Goal: Task Accomplishment & Management: Complete application form

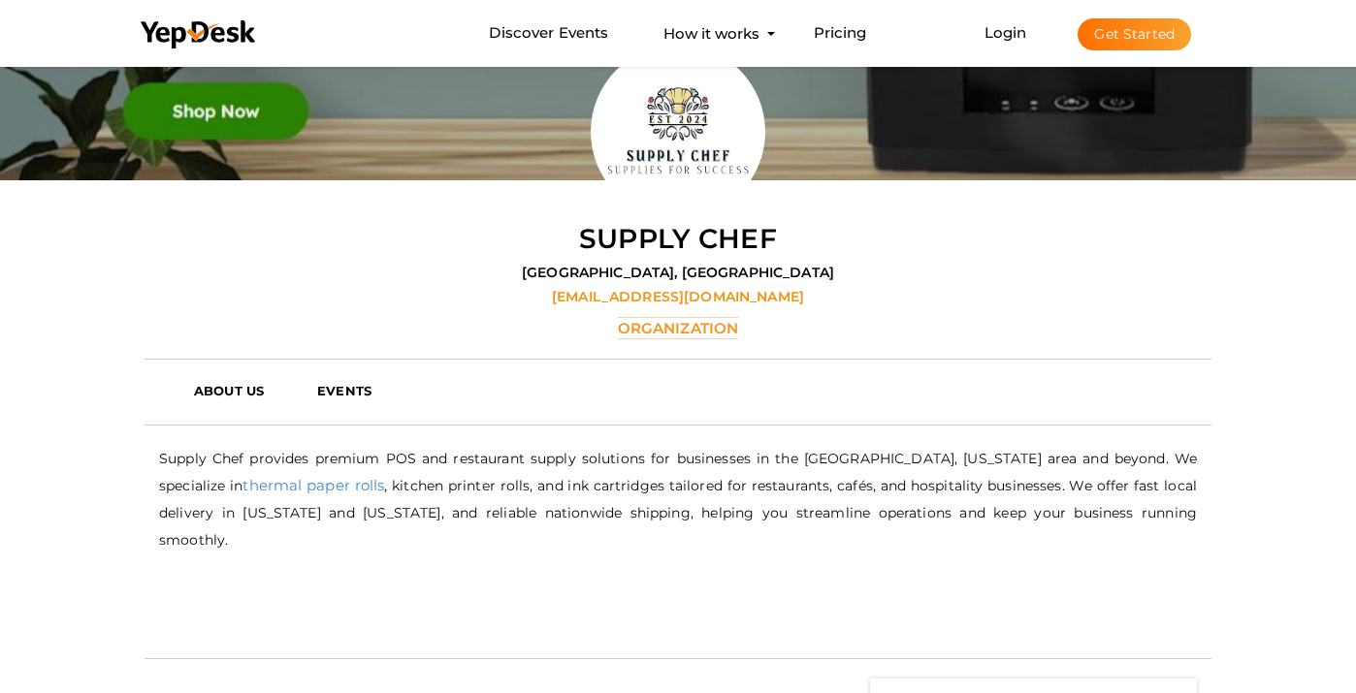
scroll to position [293, 0]
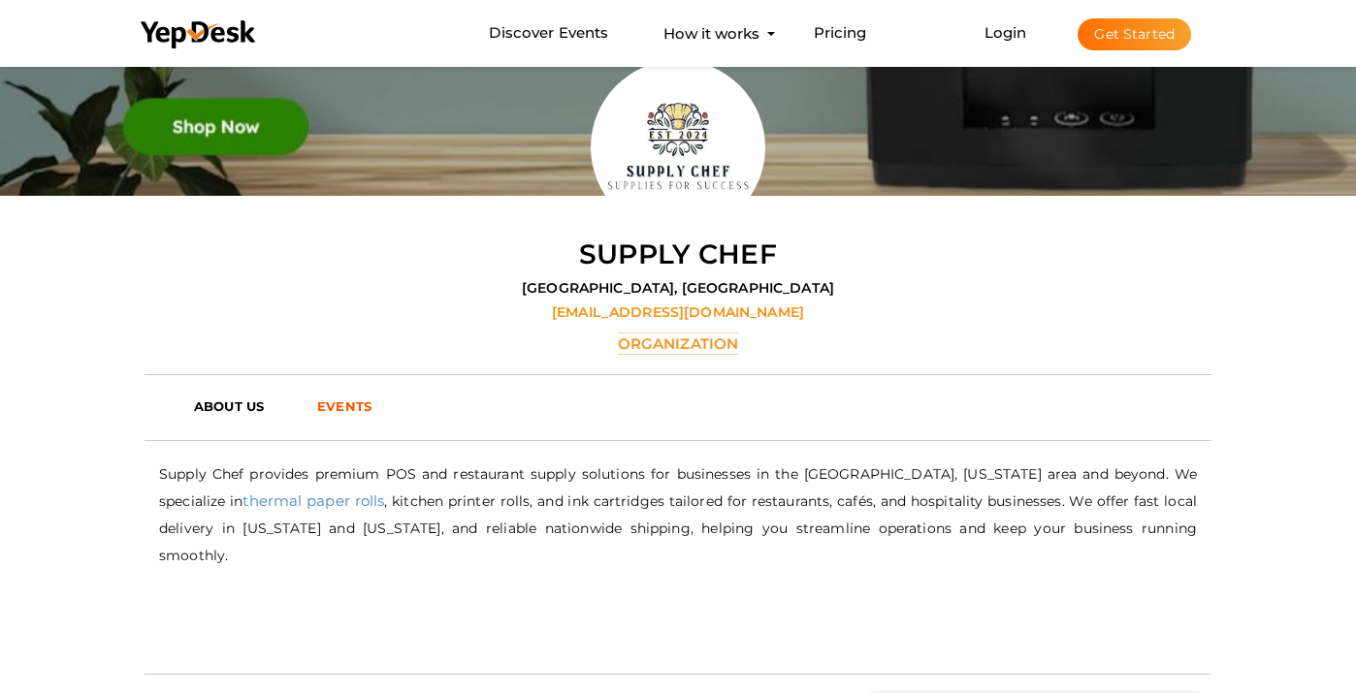
click at [342, 399] on b "EVENTS" at bounding box center [344, 407] width 54 height 16
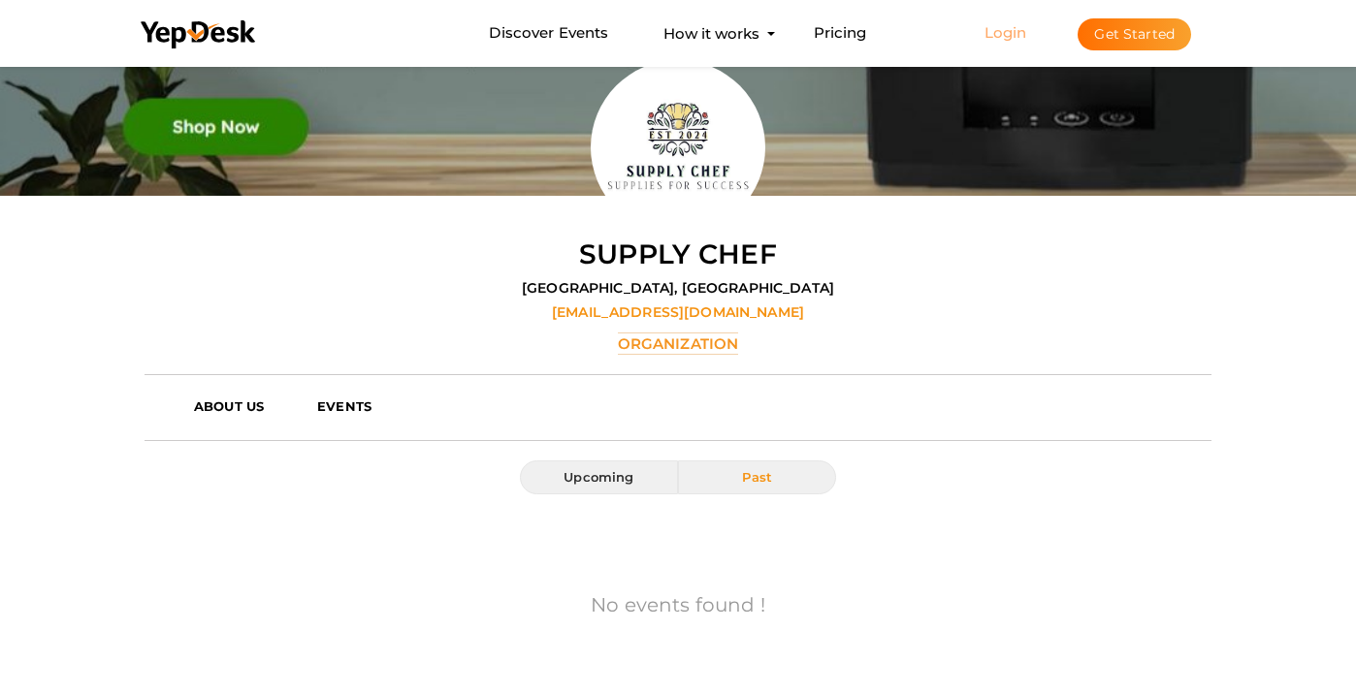
click at [1004, 28] on link "Login" at bounding box center [1005, 32] width 43 height 18
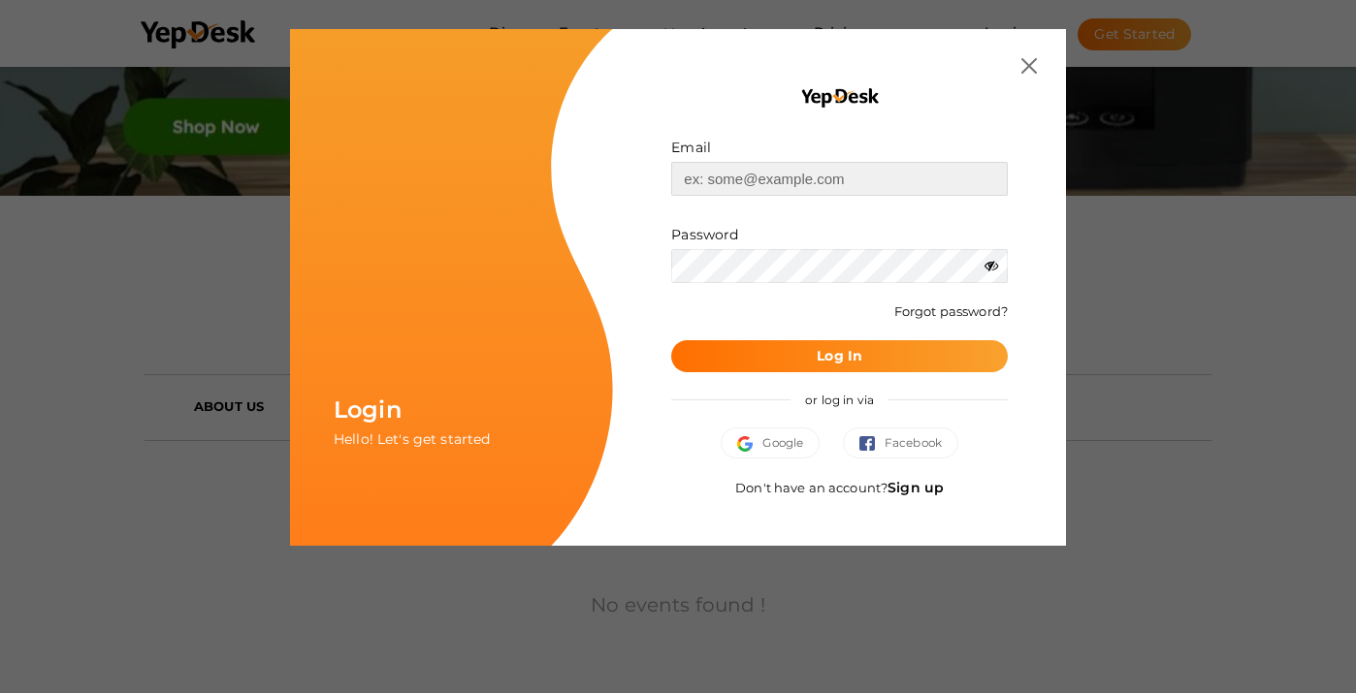
click at [793, 181] on input "text" at bounding box center [839, 179] width 337 height 34
paste input "[EMAIL_ADDRESS][DOMAIN_NAME]"
type input "[EMAIL_ADDRESS][DOMAIN_NAME]"
click at [752, 356] on button "Log In" at bounding box center [839, 356] width 337 height 32
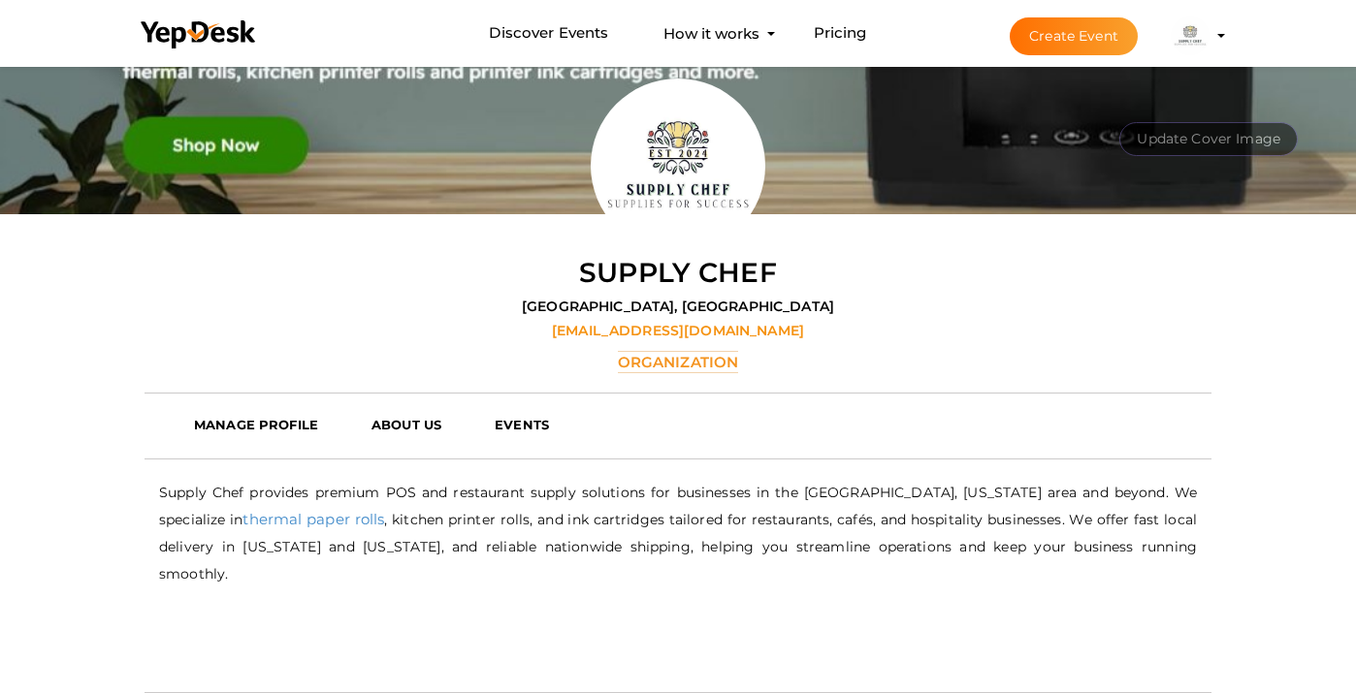
scroll to position [304, 0]
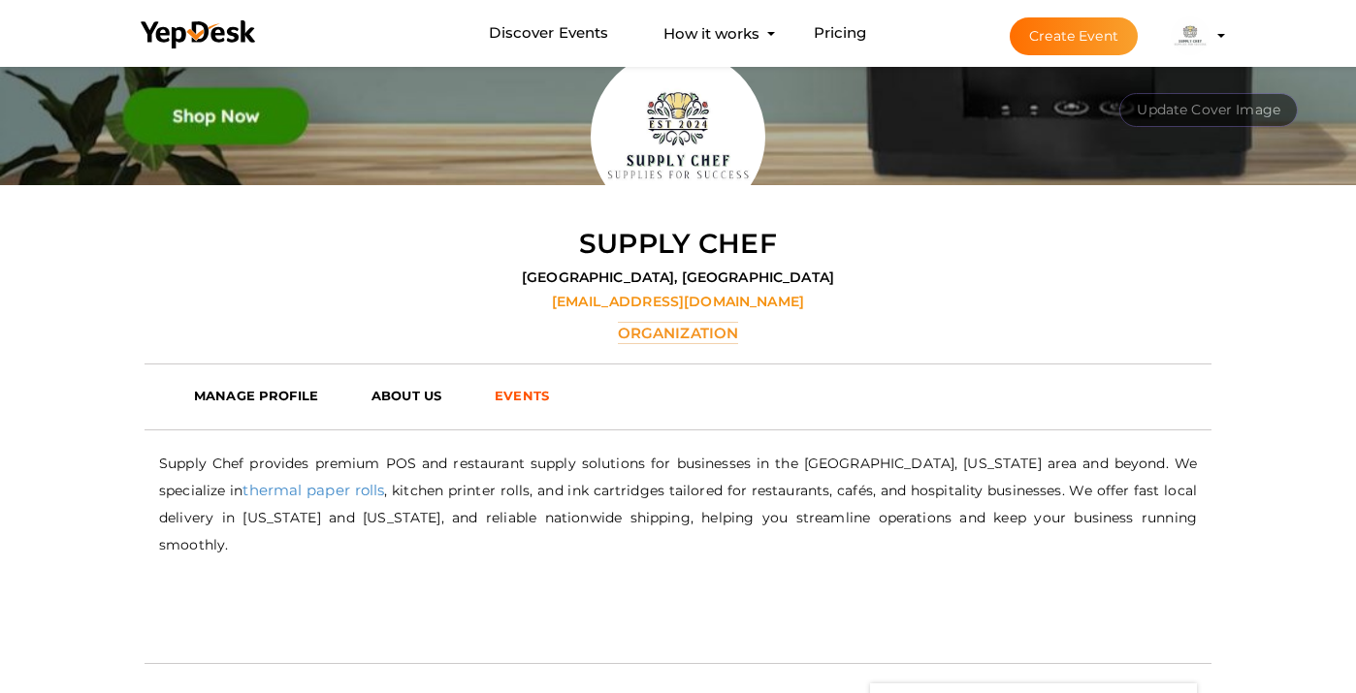
click at [517, 388] on b "EVENTS" at bounding box center [522, 396] width 54 height 16
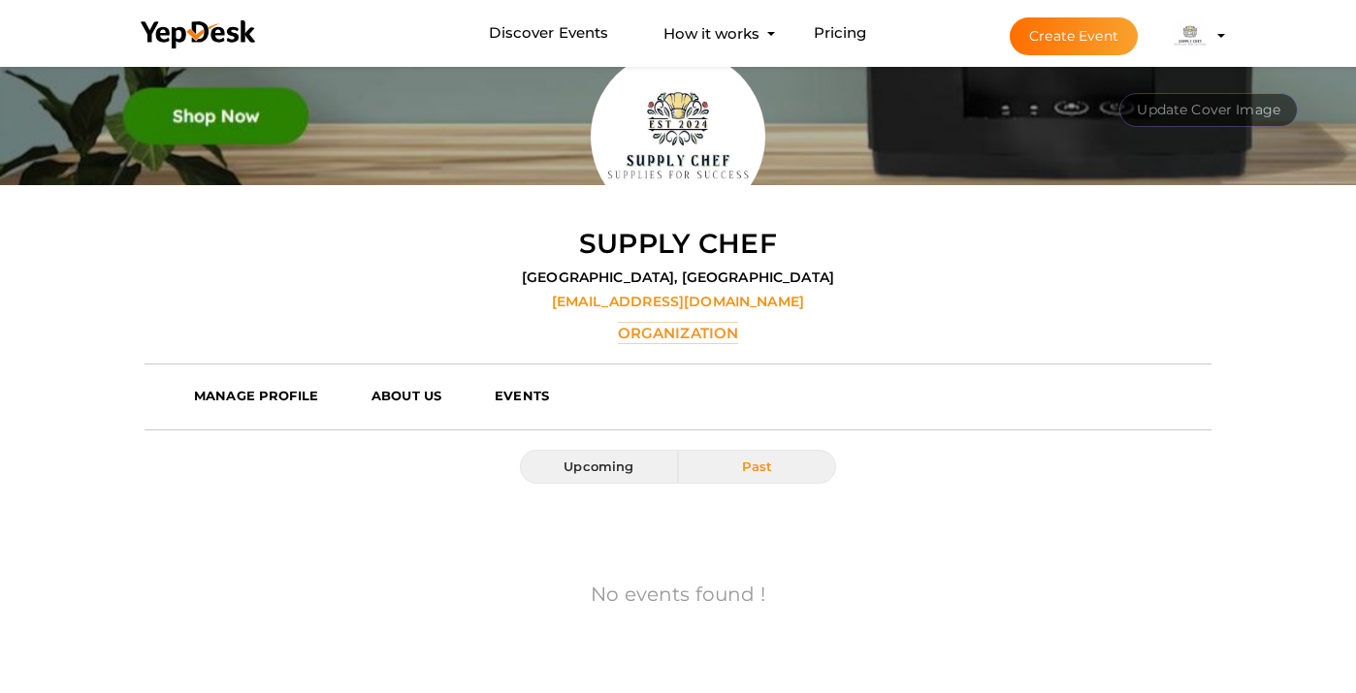
click at [1074, 32] on button "Create Event" at bounding box center [1074, 36] width 128 height 38
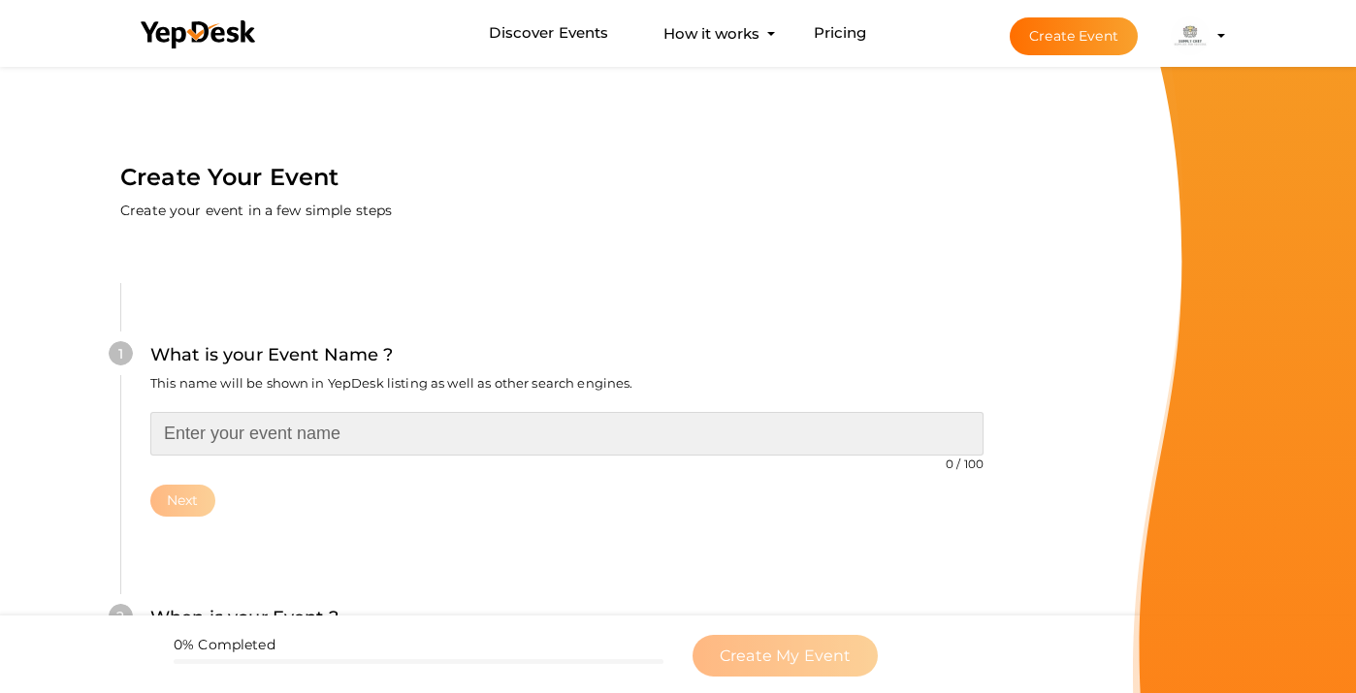
click at [467, 412] on input "text" at bounding box center [566, 434] width 833 height 44
paste input "Never Out of Stock: Supply Chef’s Auto-Refill Program Keeps Your Line Moving"
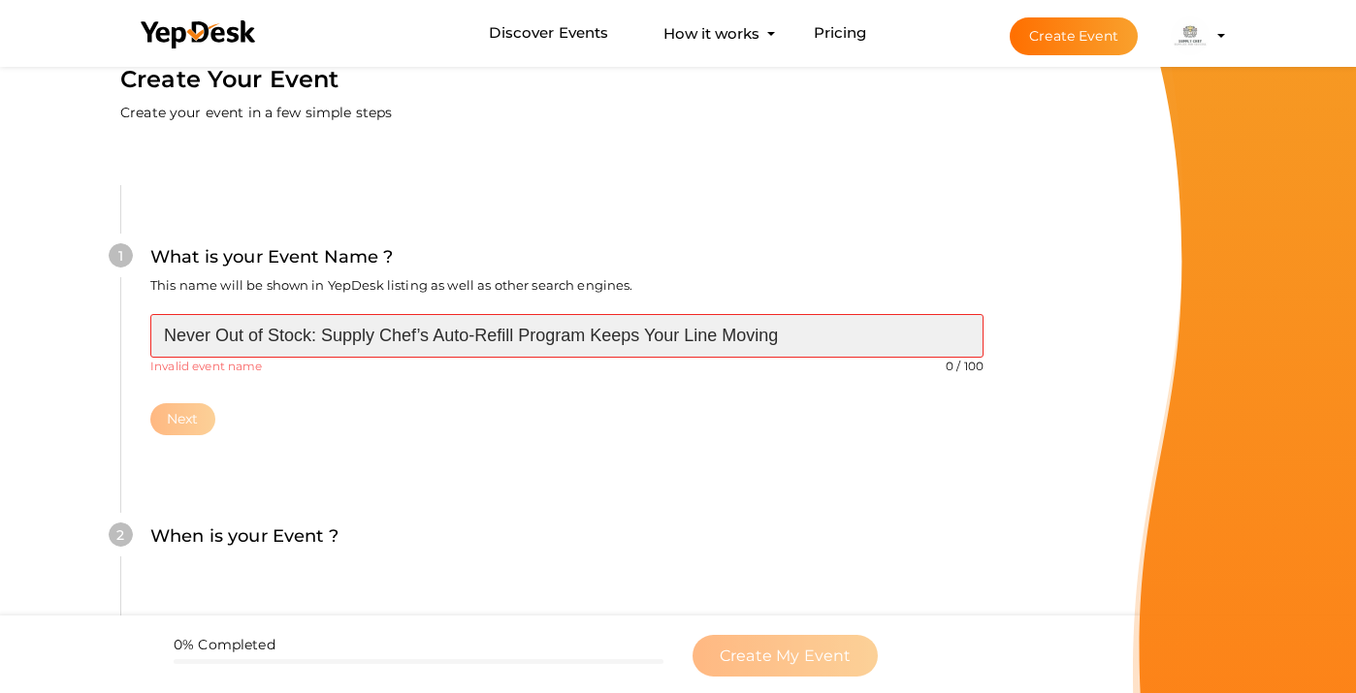
scroll to position [134, 0]
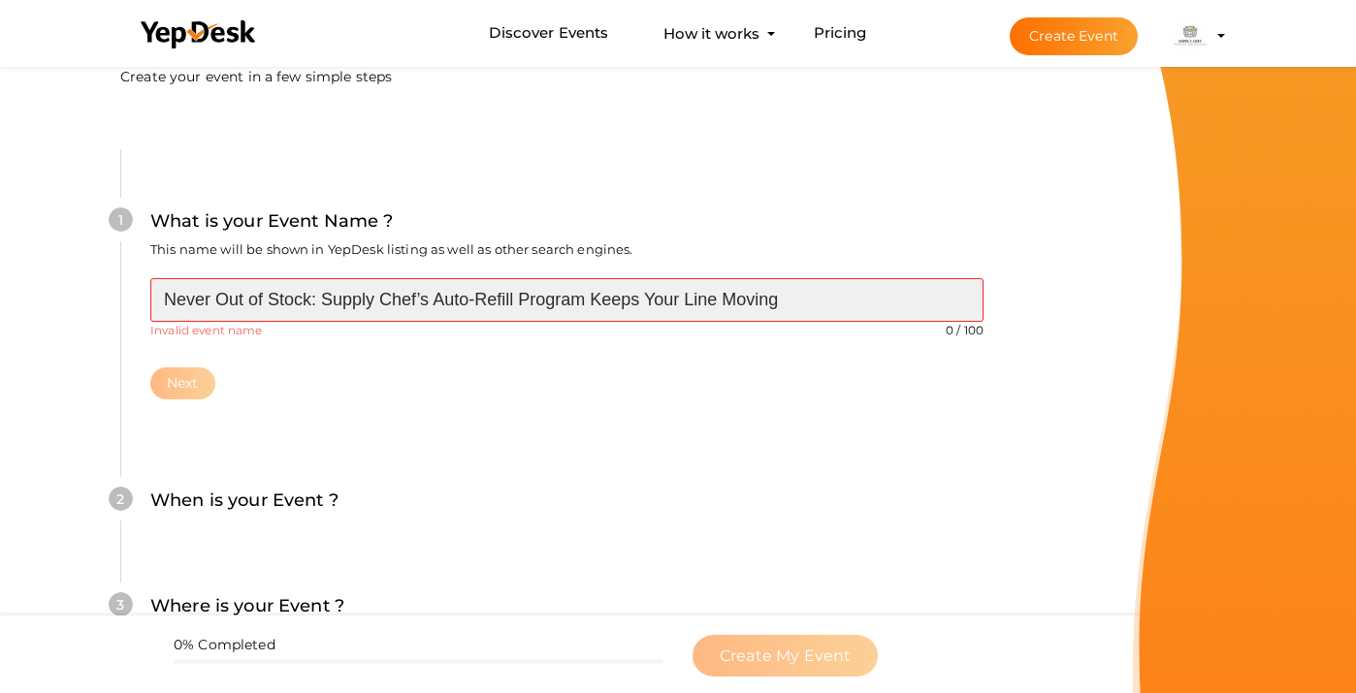
drag, startPoint x: 322, startPoint y: 261, endPoint x: 174, endPoint y: 264, distance: 148.4
click at [174, 278] on input "Never Out of Stock: Supply Chef’s Auto-Refill Program Keeps Your Line Moving" at bounding box center [566, 300] width 833 height 44
click at [495, 278] on input "Never Out of Stock: Supply Chef’s Auto-Refill Program Keeps Your Line Moving" at bounding box center [566, 300] width 833 height 44
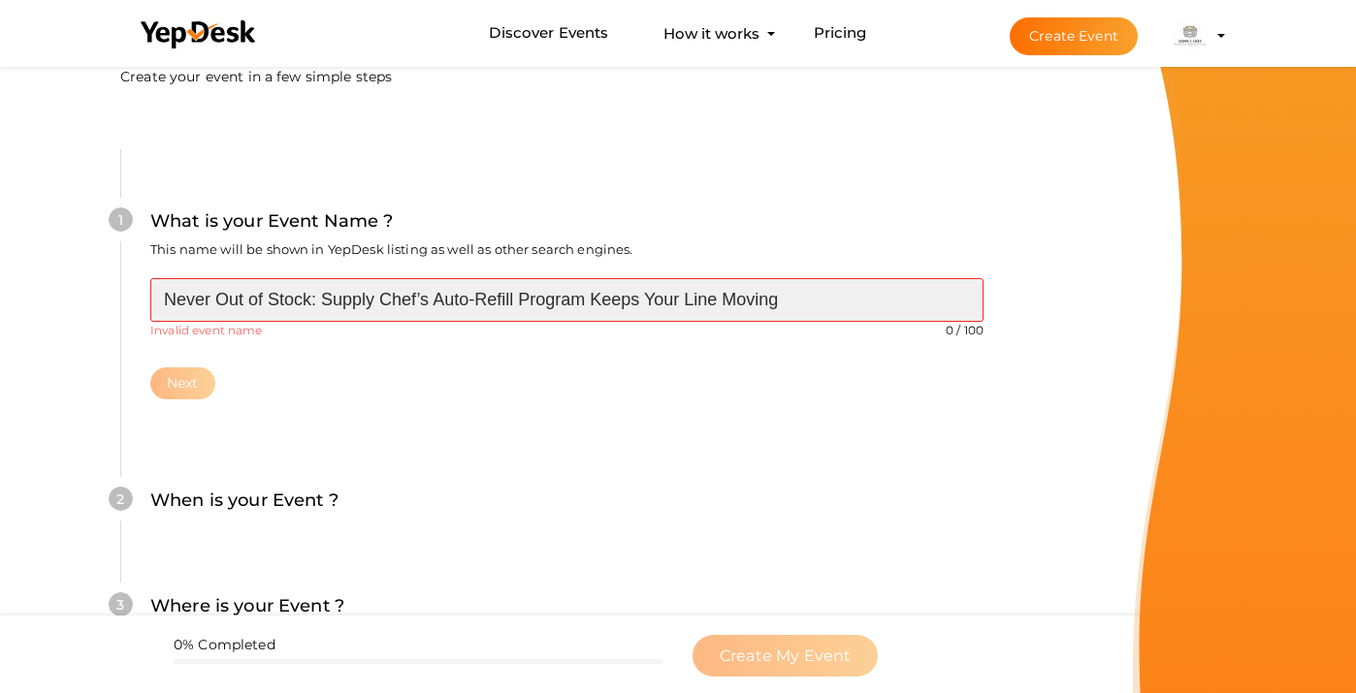
paste input "Fast, Reliable Restaurant Supply Delivery from Supply Chef"
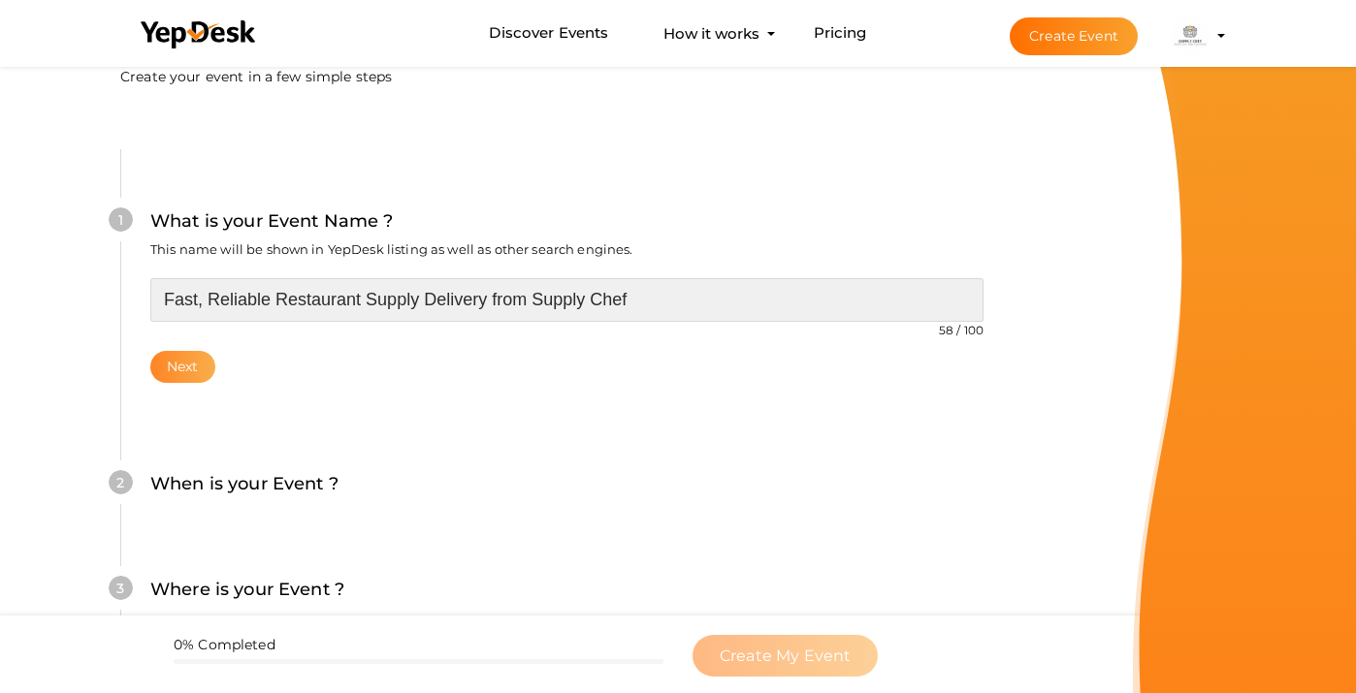
type input "Fast, Reliable Restaurant Supply Delivery from Supply Chef"
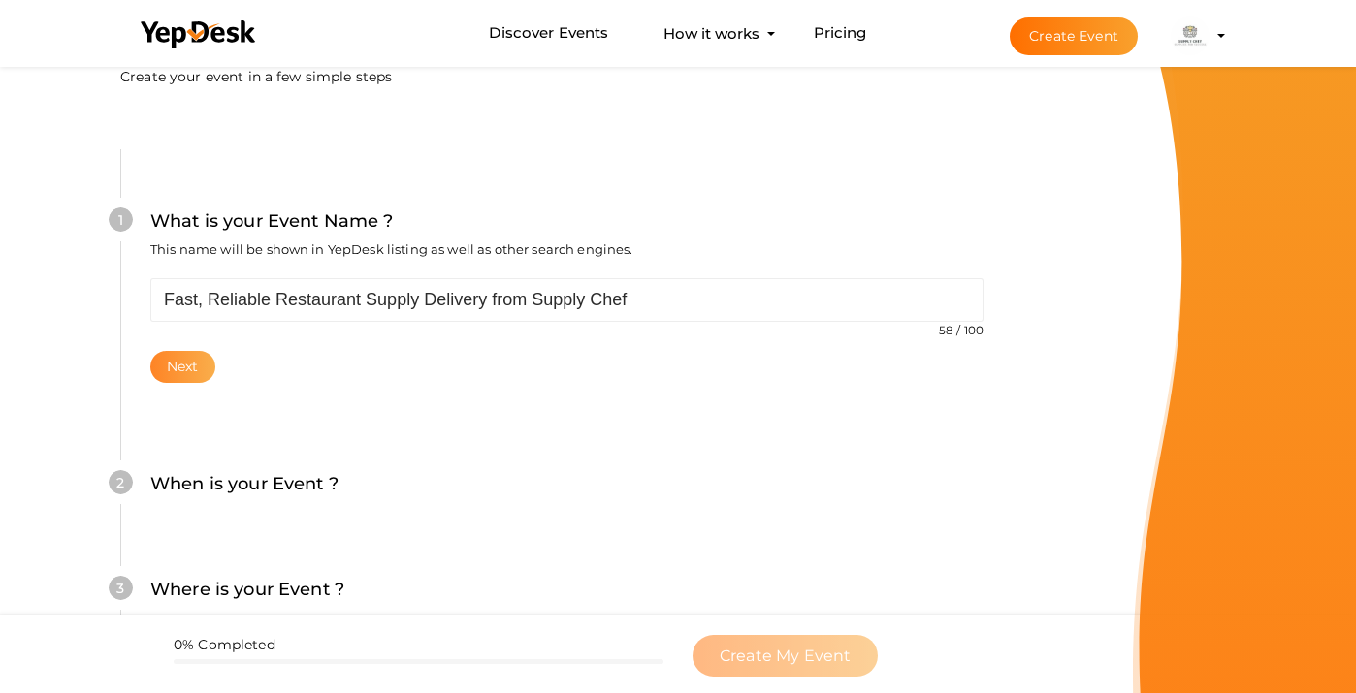
click at [156, 351] on button "Next" at bounding box center [182, 367] width 65 height 32
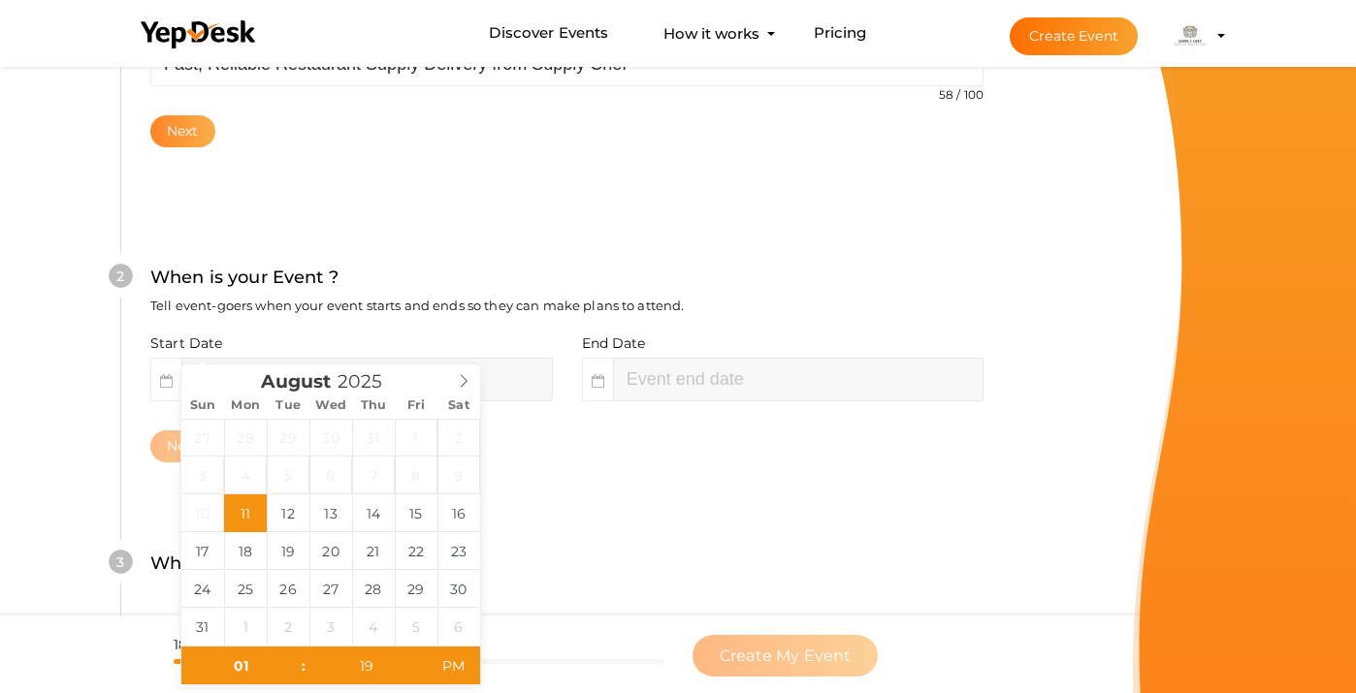
scroll to position [381, 0]
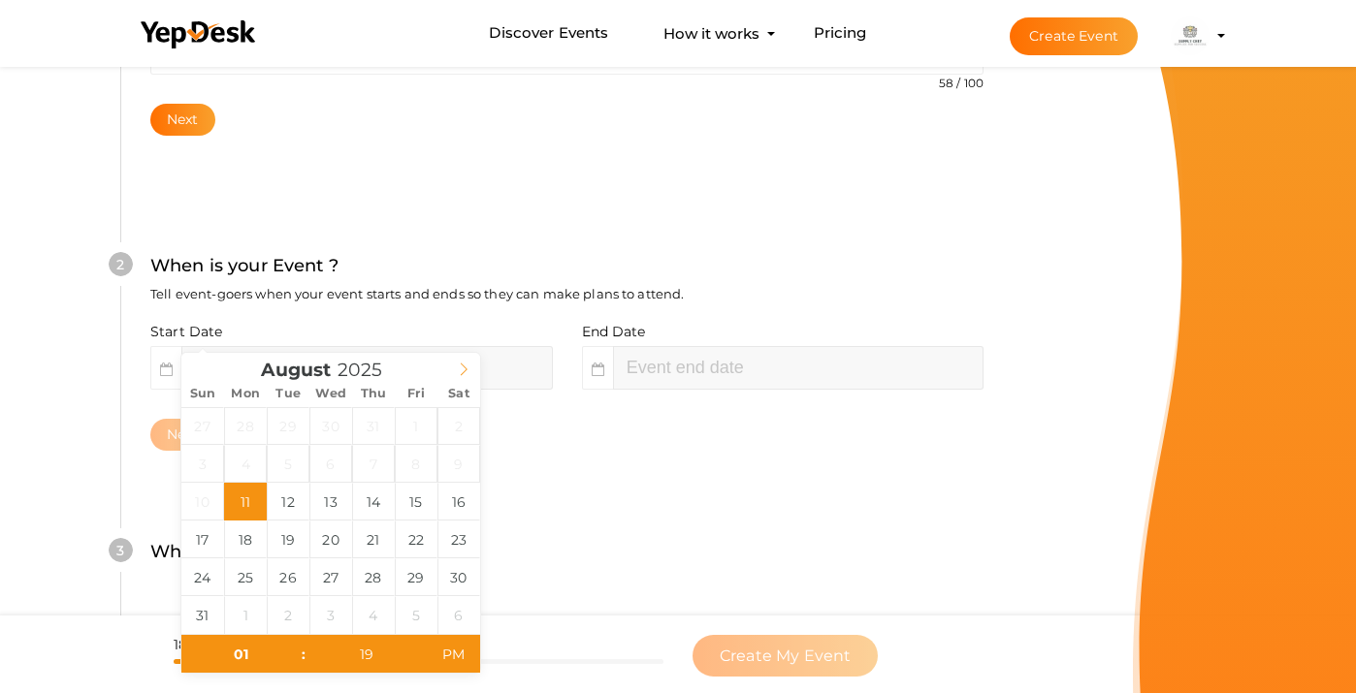
click at [468, 370] on icon at bounding box center [464, 370] width 14 height 14
type input "2026"
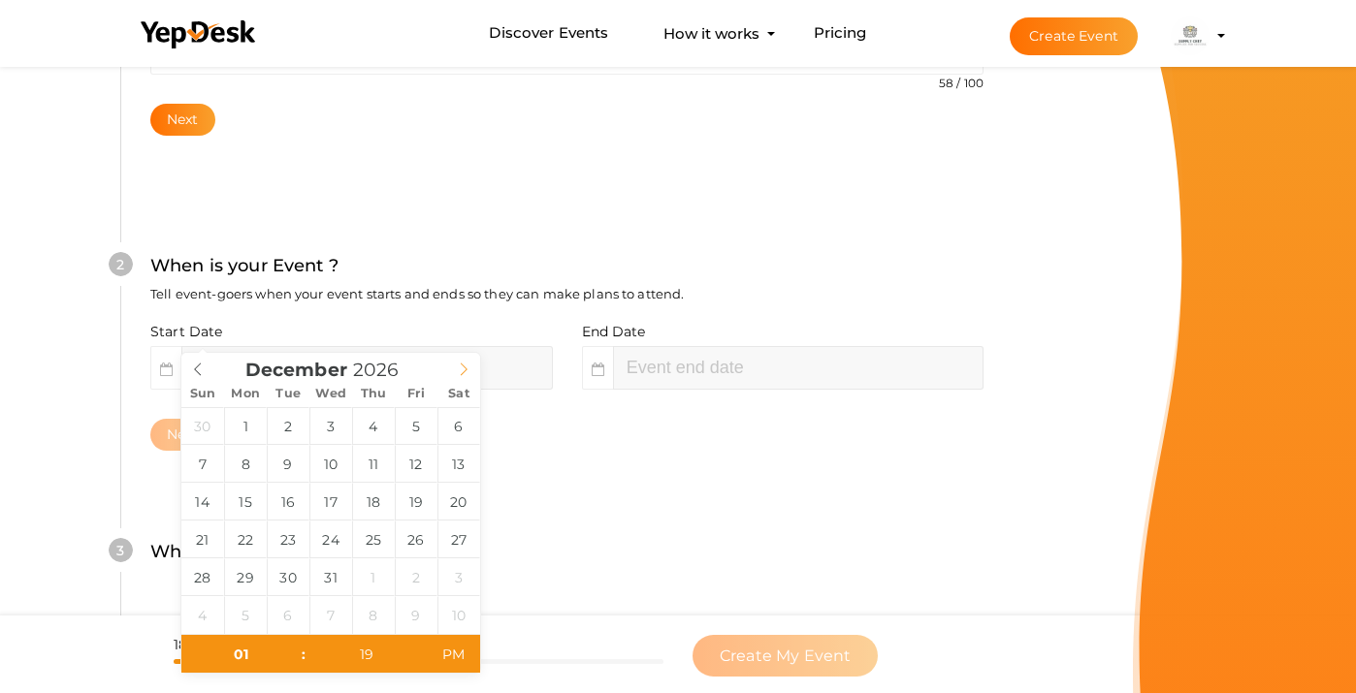
click at [468, 370] on icon at bounding box center [464, 370] width 14 height 14
type input "[DATE] 1:19 PM"
type input "2026"
type input "03"
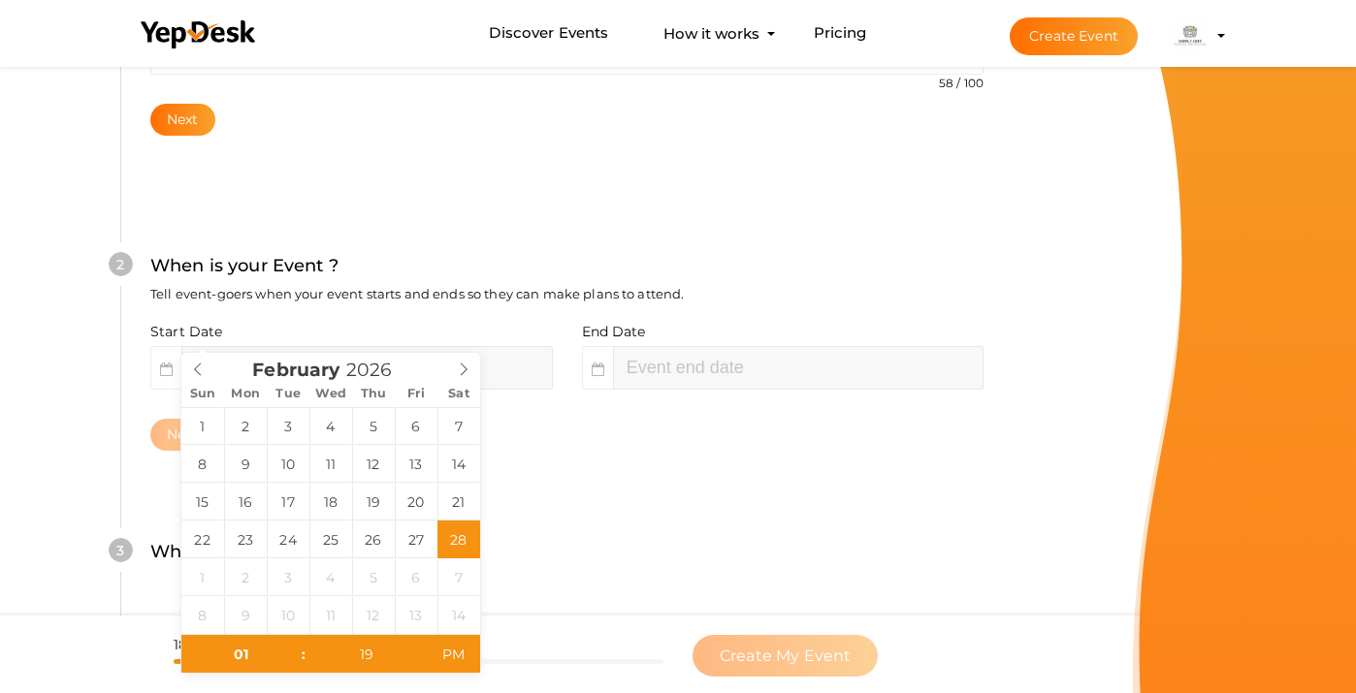
type input "19"
type input "[DATE] 3:19 PM"
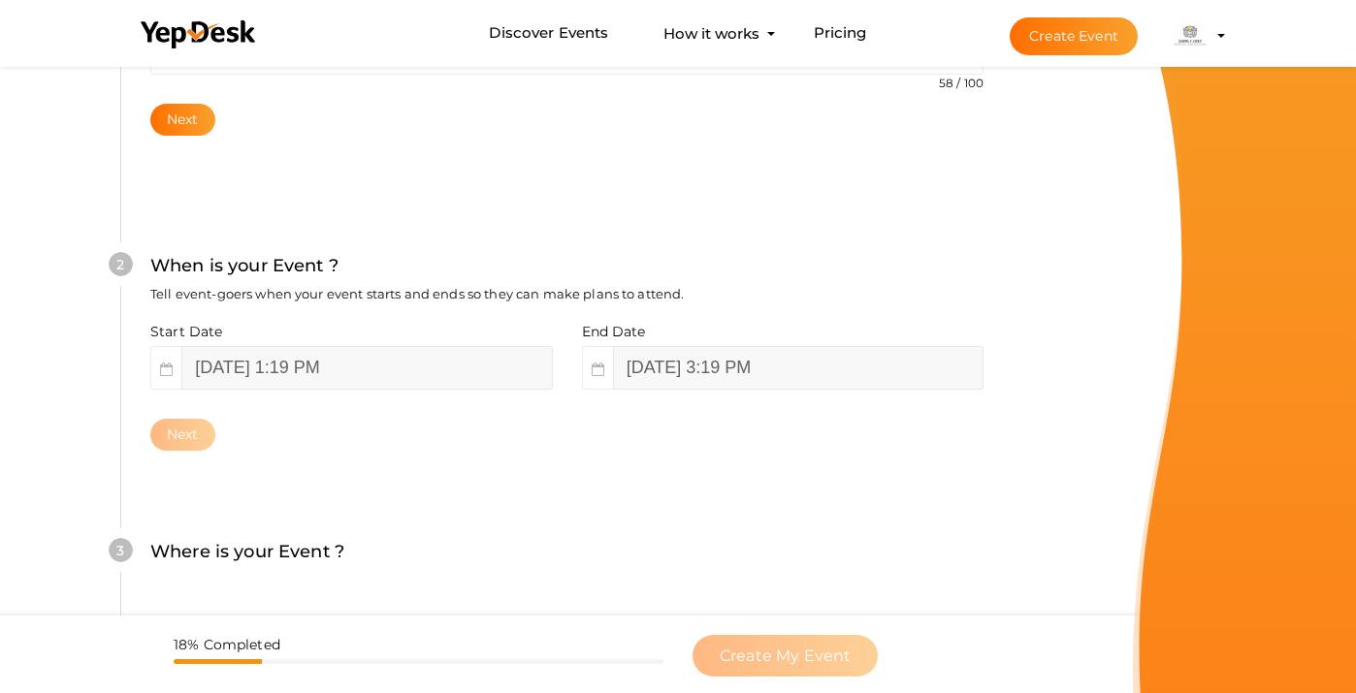
click at [670, 419] on div "Next" at bounding box center [566, 435] width 833 height 32
click at [172, 419] on button "Next" at bounding box center [182, 435] width 65 height 32
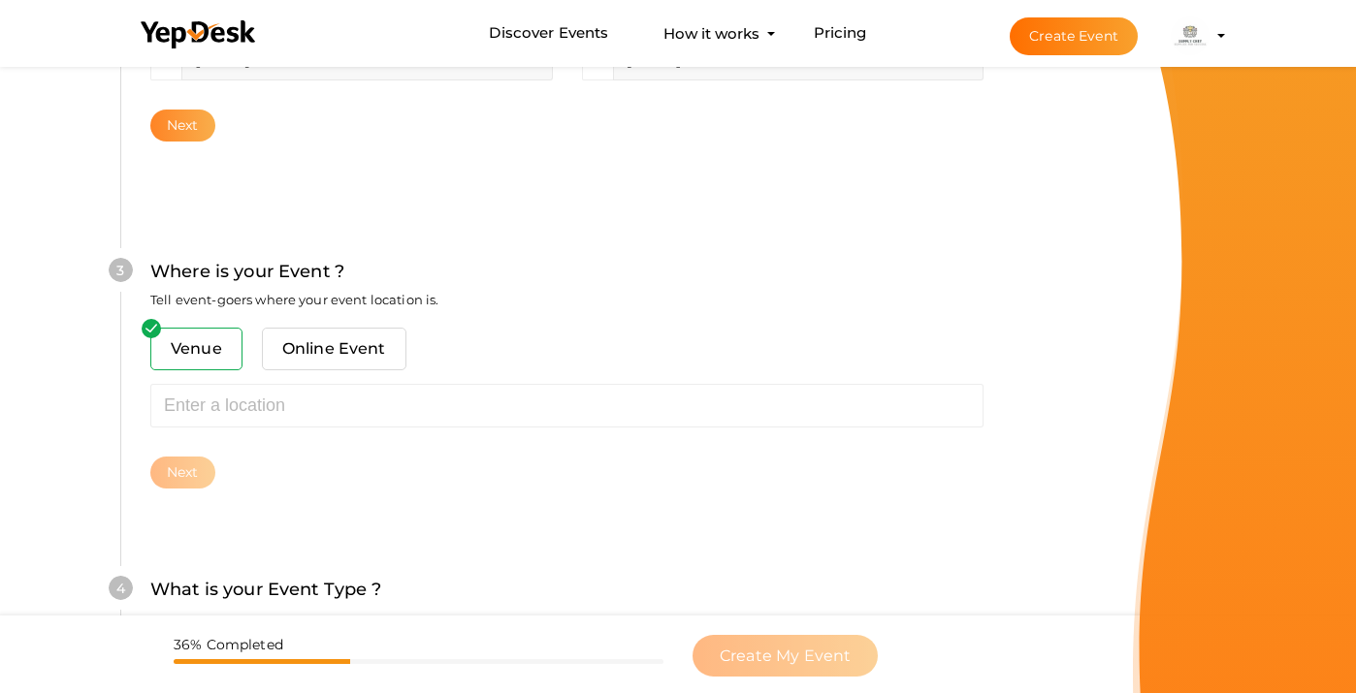
scroll to position [696, 0]
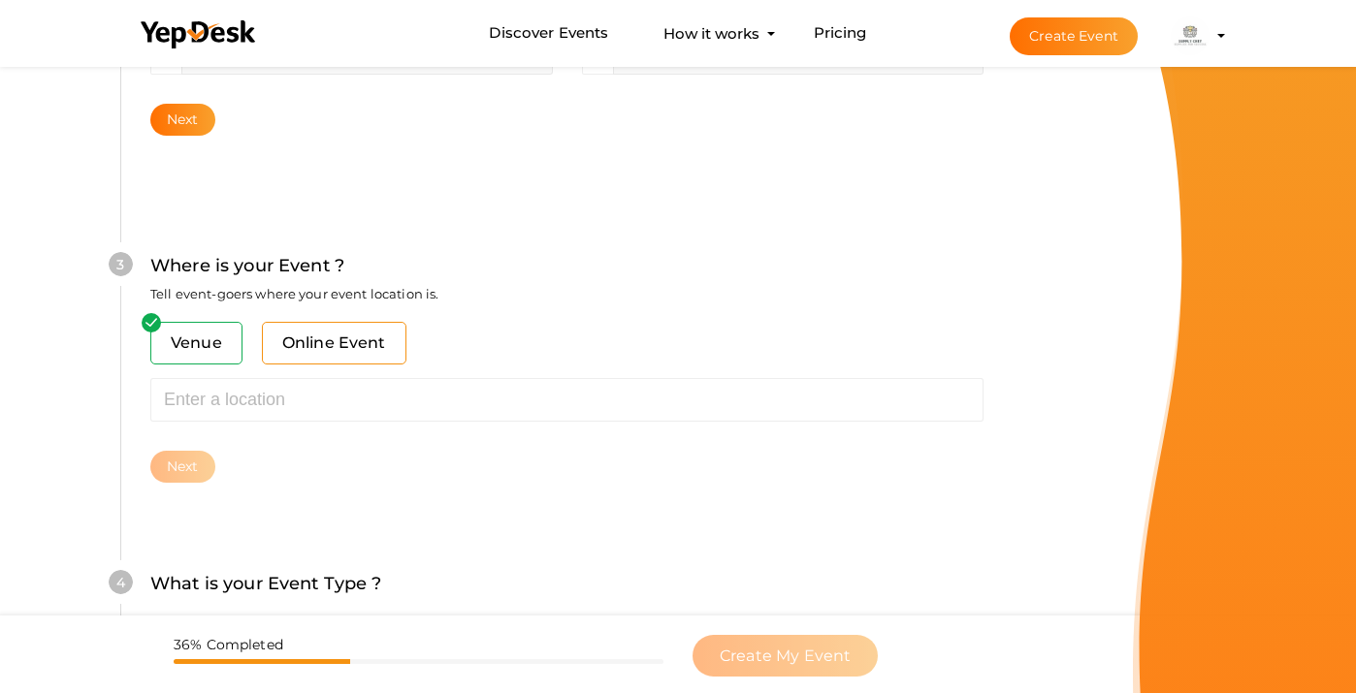
click at [306, 322] on span "Online Event" at bounding box center [334, 343] width 145 height 43
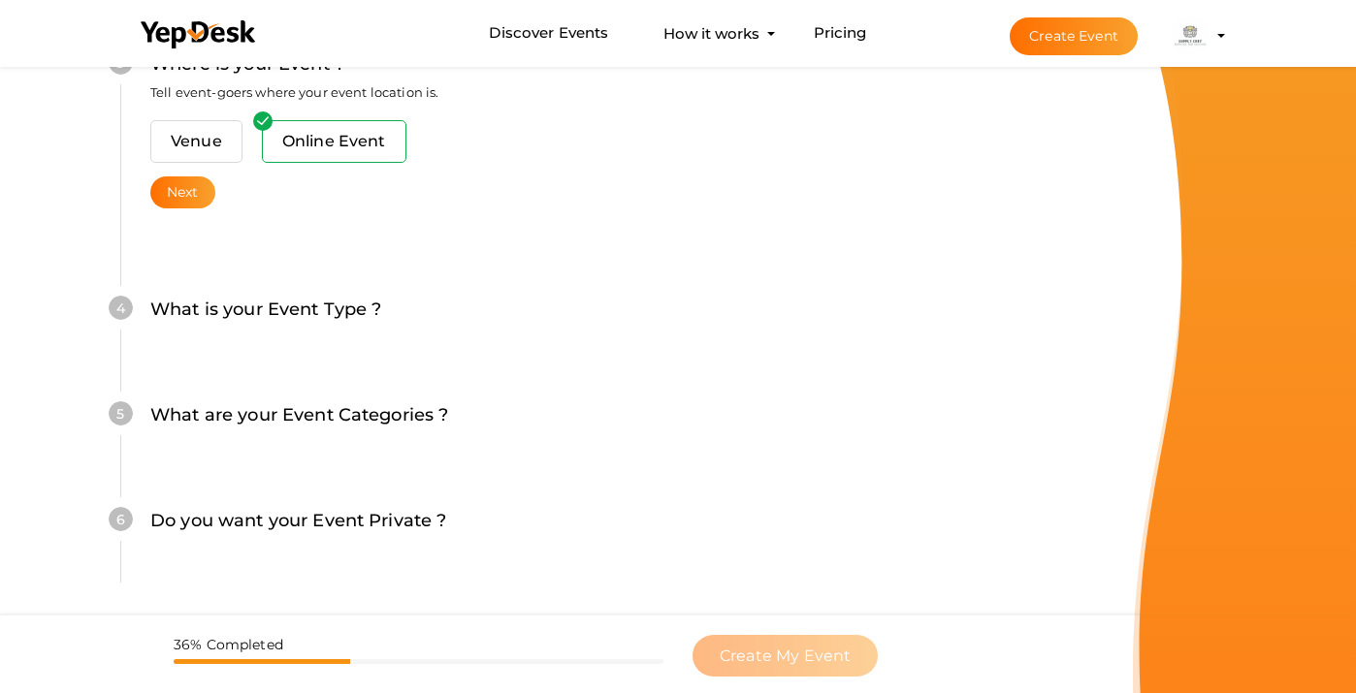
scroll to position [901, 0]
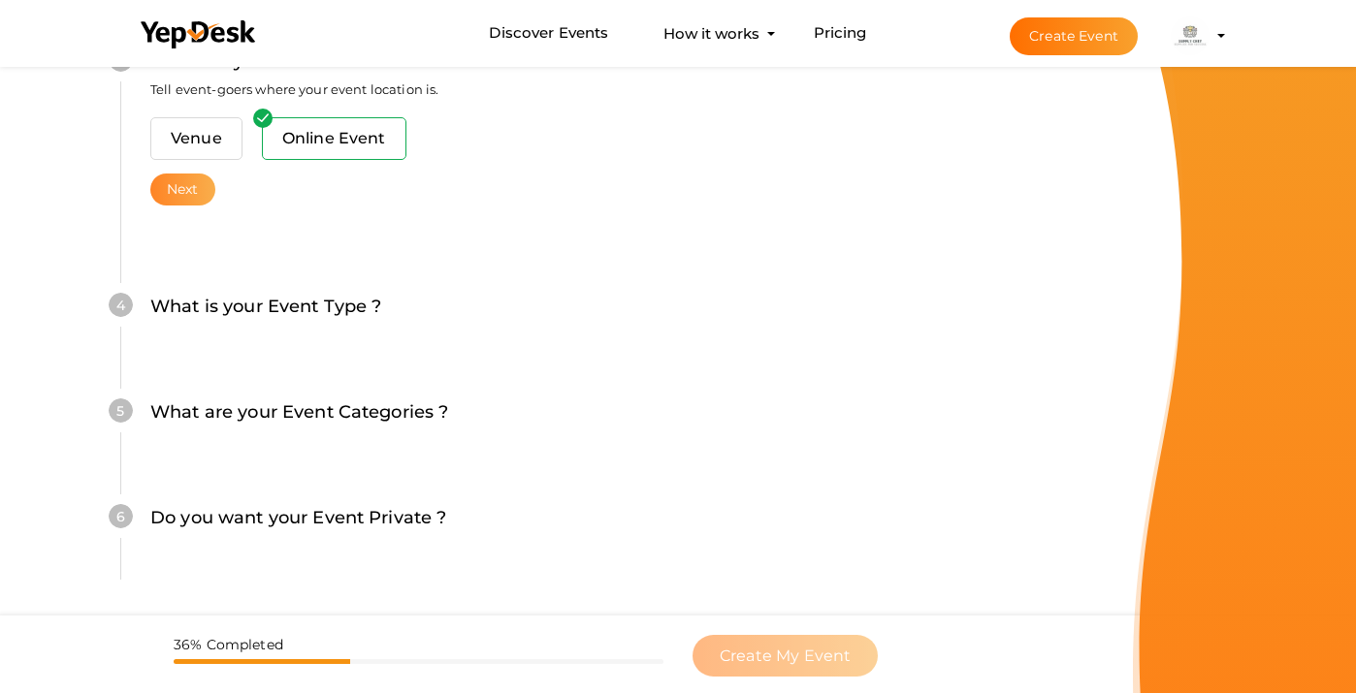
click at [180, 174] on button "Next" at bounding box center [182, 190] width 65 height 32
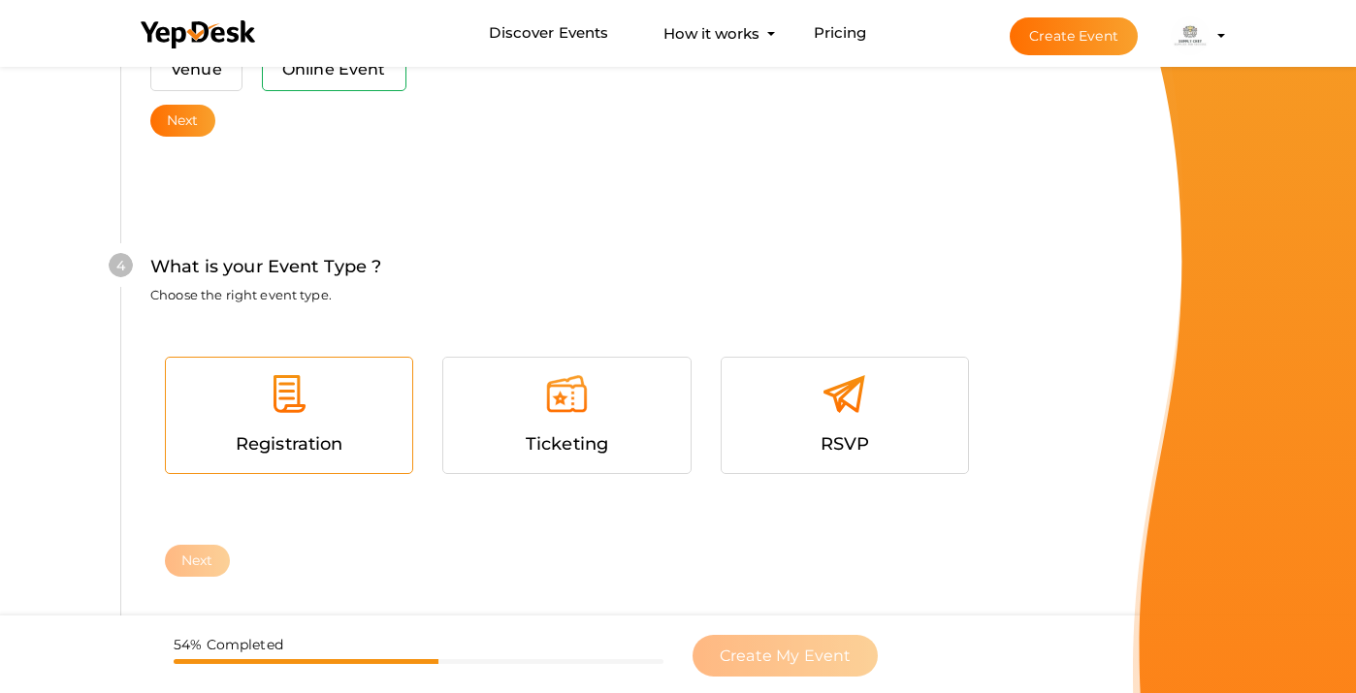
scroll to position [971, 0]
click at [256, 382] on div at bounding box center [288, 400] width 217 height 58
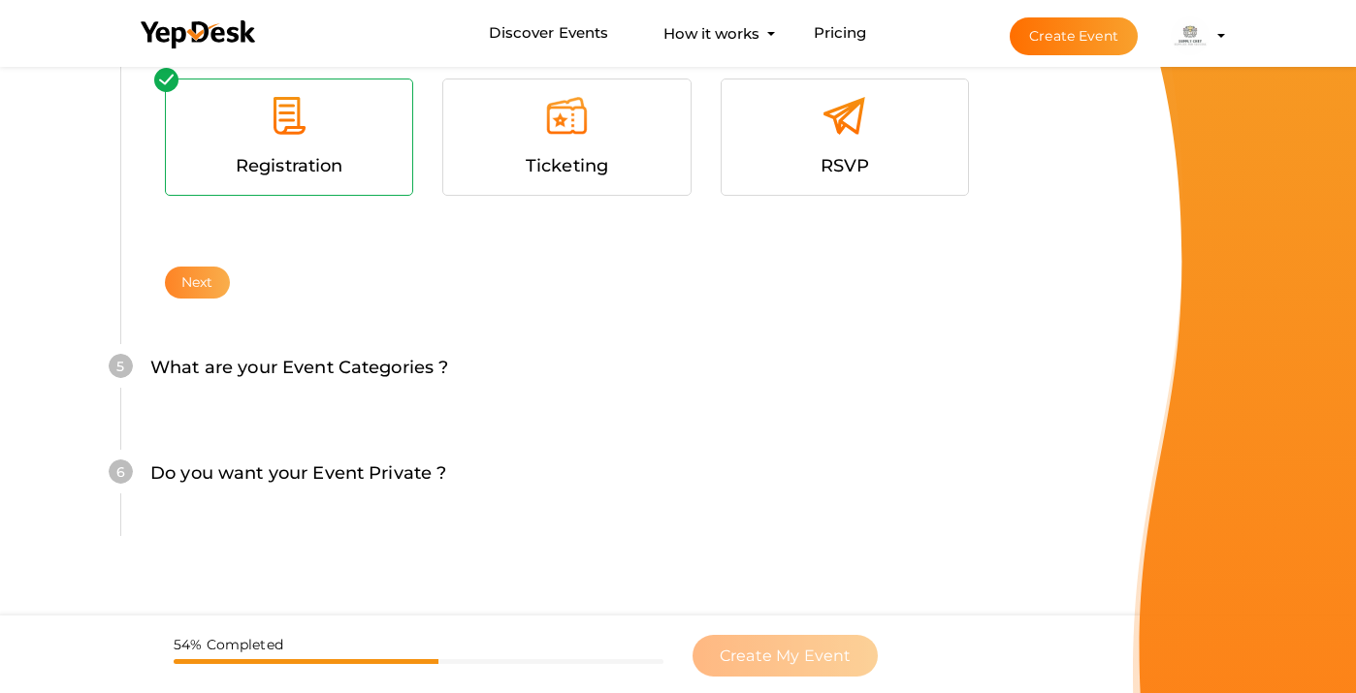
click at [205, 267] on button "Next" at bounding box center [197, 283] width 65 height 32
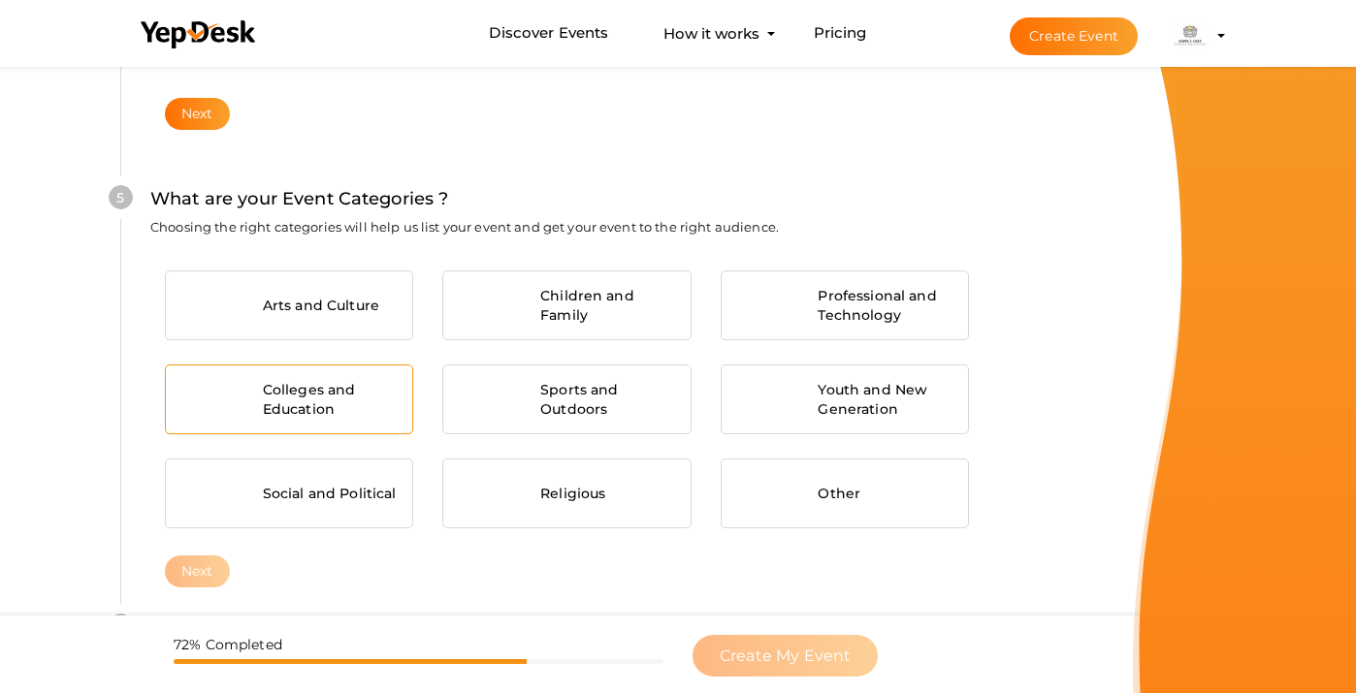
scroll to position [1431, 0]
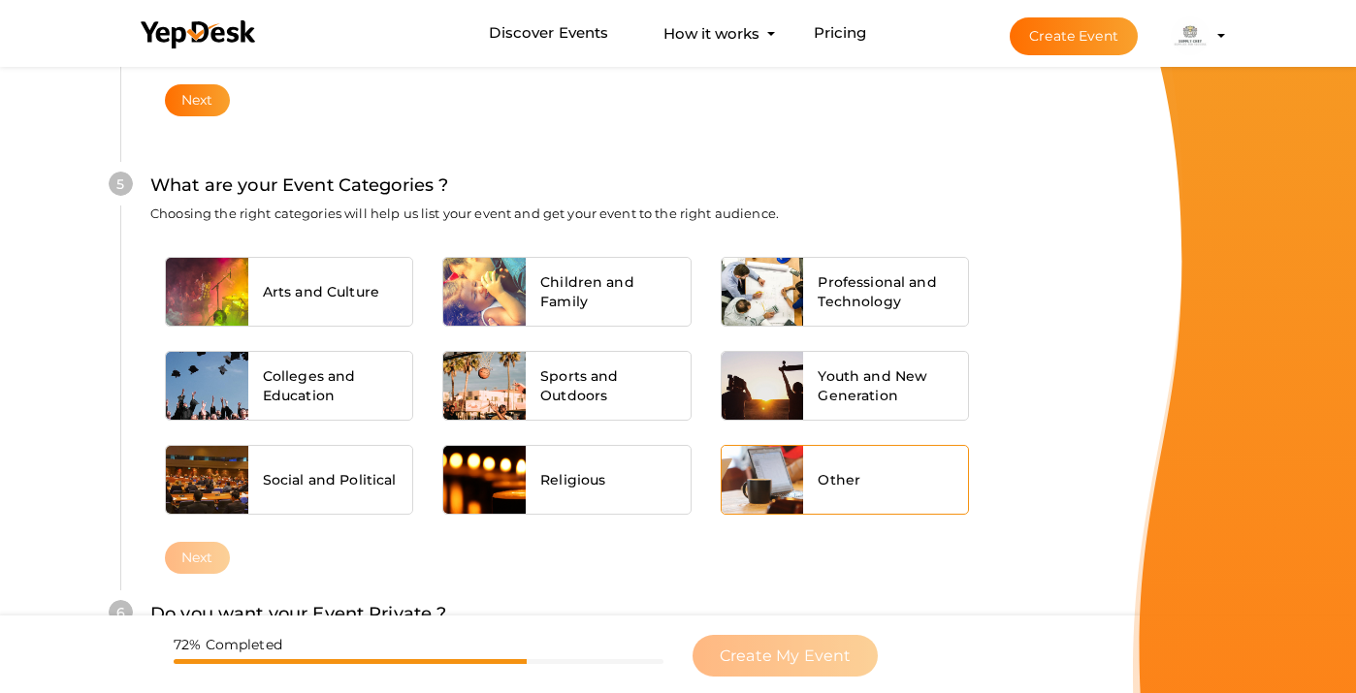
click at [885, 446] on div "Other" at bounding box center [885, 480] width 165 height 68
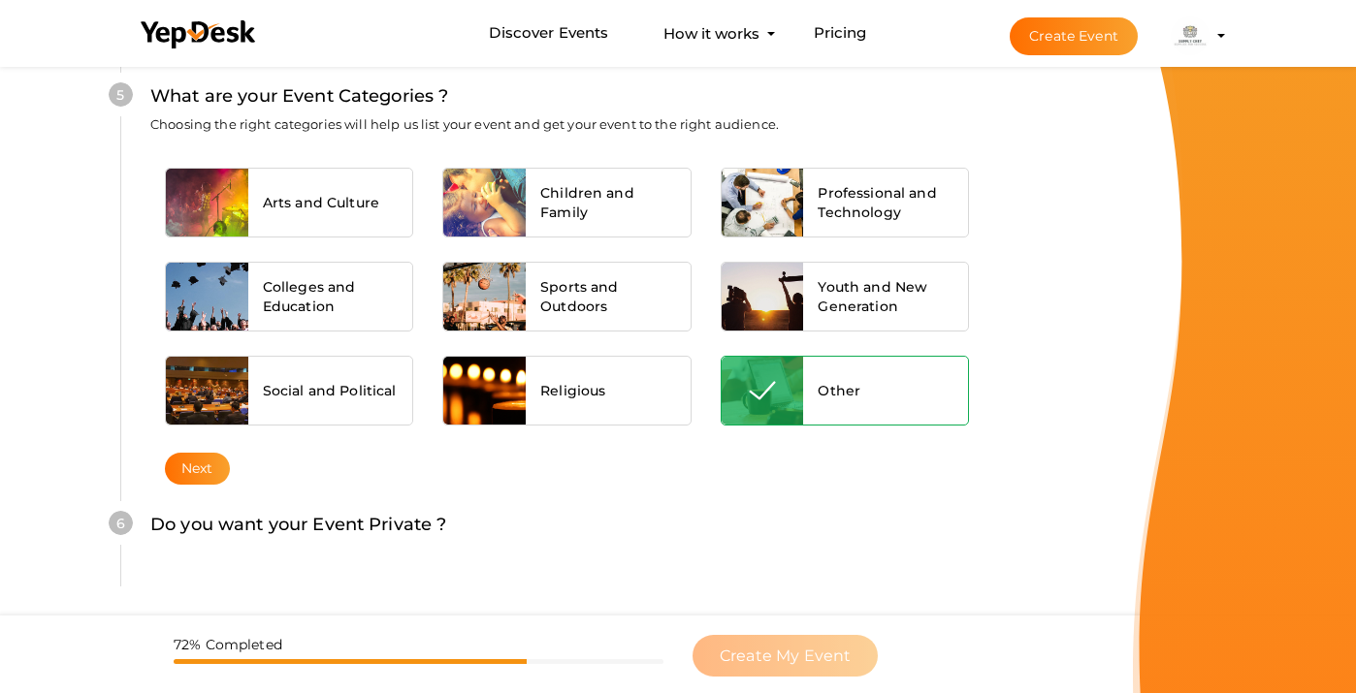
scroll to position [1569, 0]
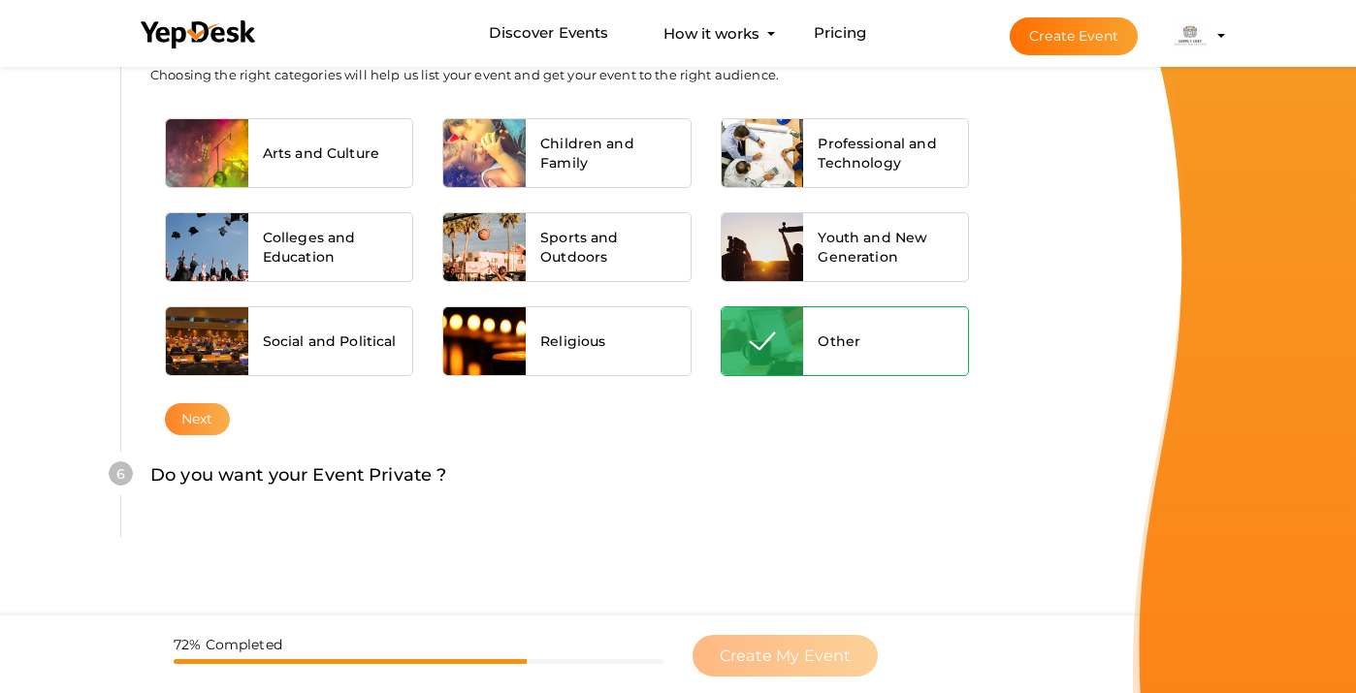
click at [204, 403] on button "Next" at bounding box center [197, 419] width 65 height 32
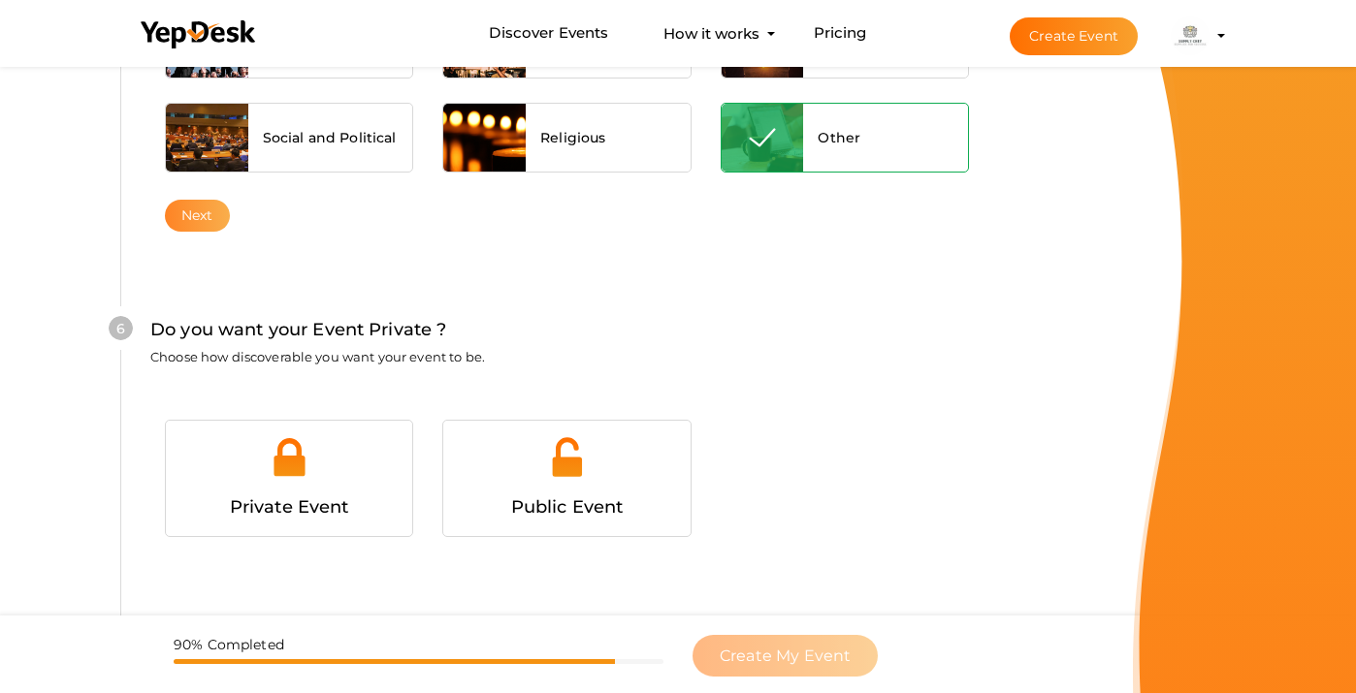
scroll to position [1806, 0]
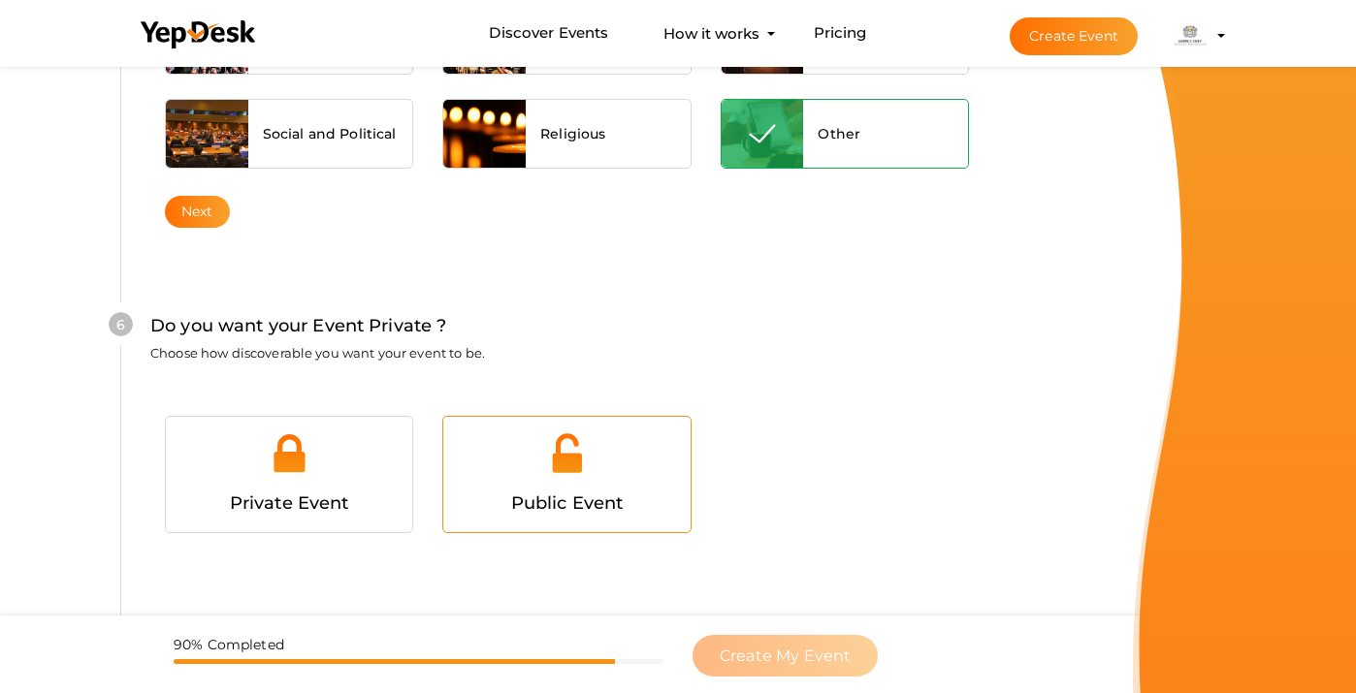
click at [525, 432] on div at bounding box center [566, 461] width 217 height 58
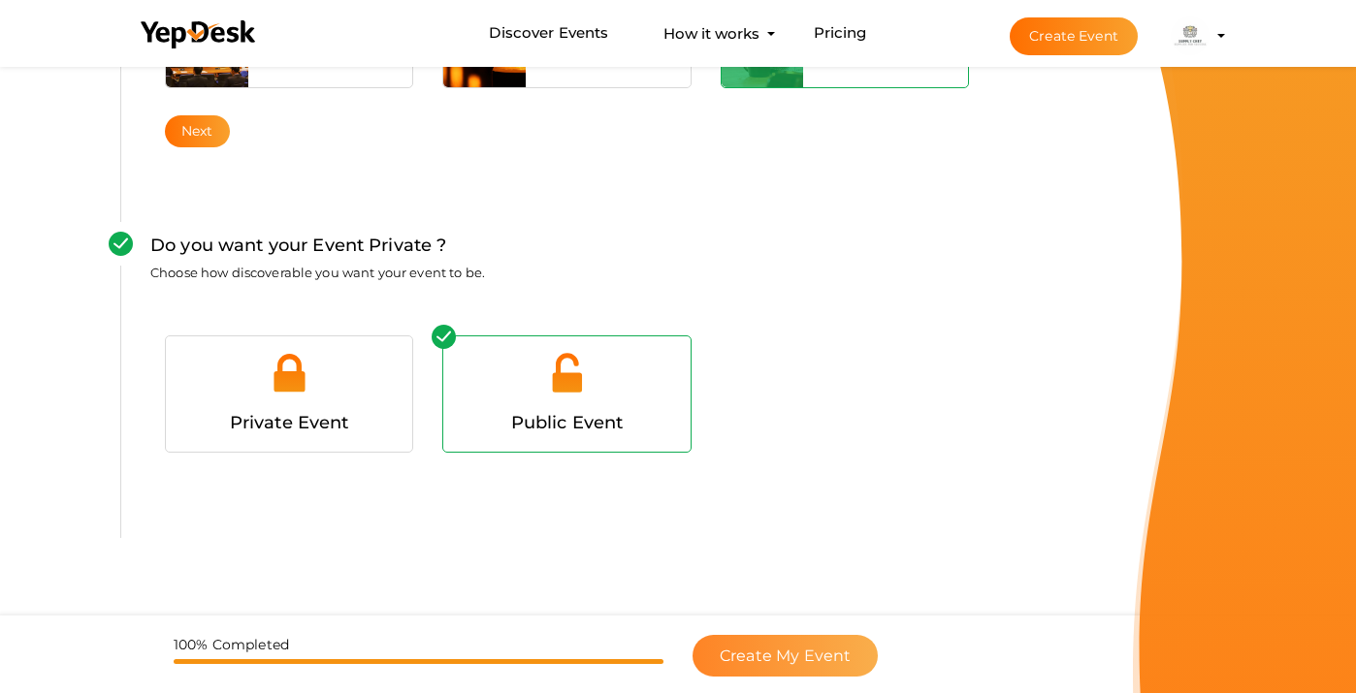
click at [788, 653] on span "Create My Event" at bounding box center [785, 656] width 131 height 18
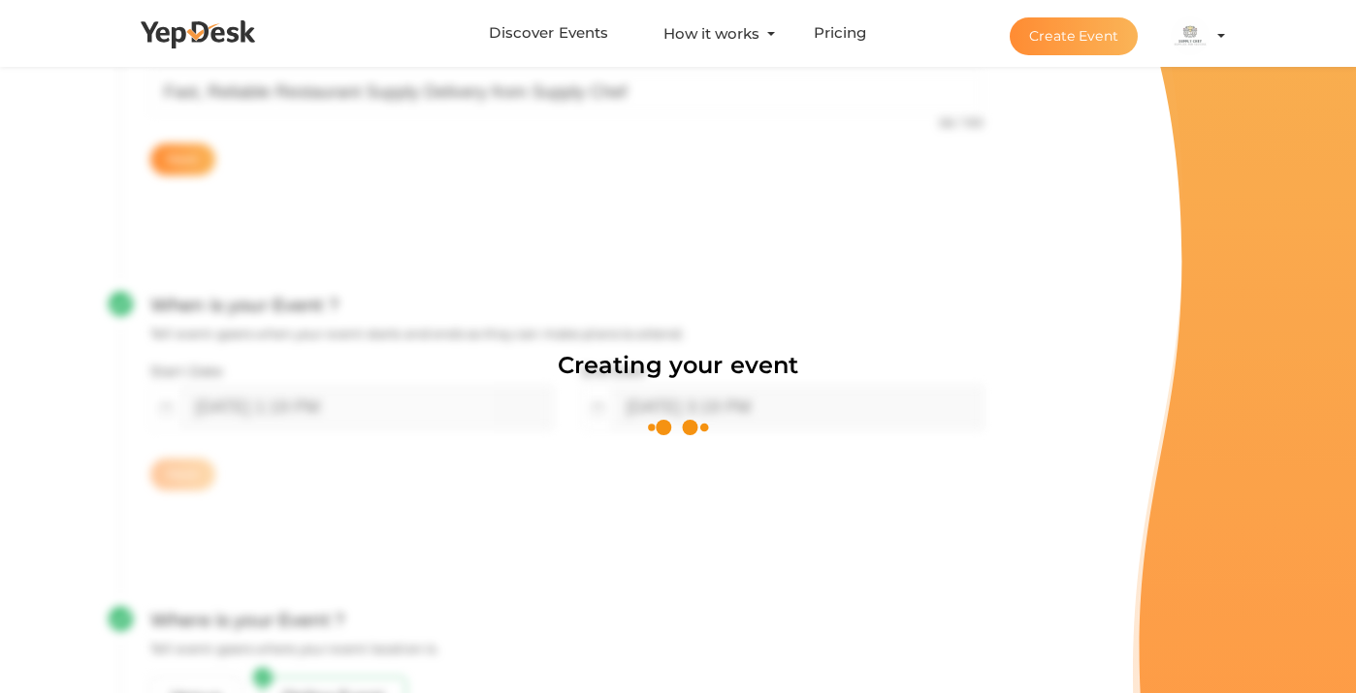
scroll to position [291, 0]
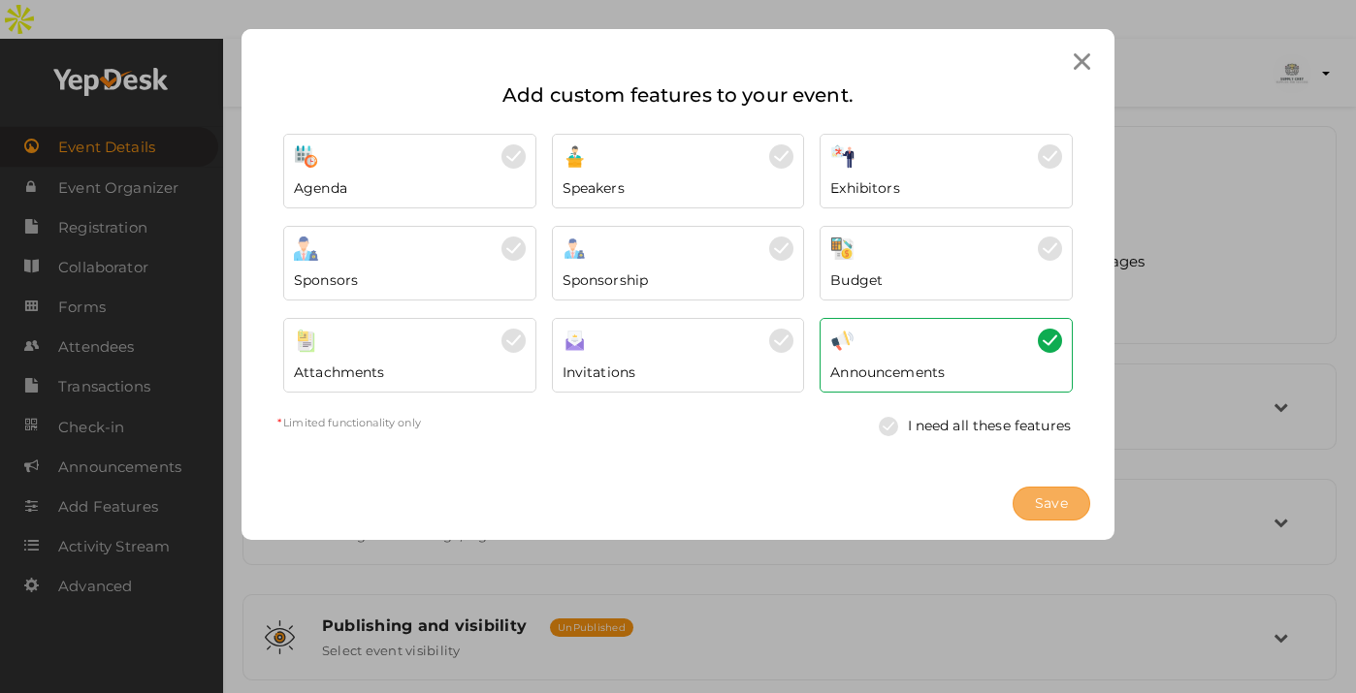
click at [1040, 498] on span "Save" at bounding box center [1051, 504] width 33 height 20
